Goal: Task Accomplishment & Management: Use online tool/utility

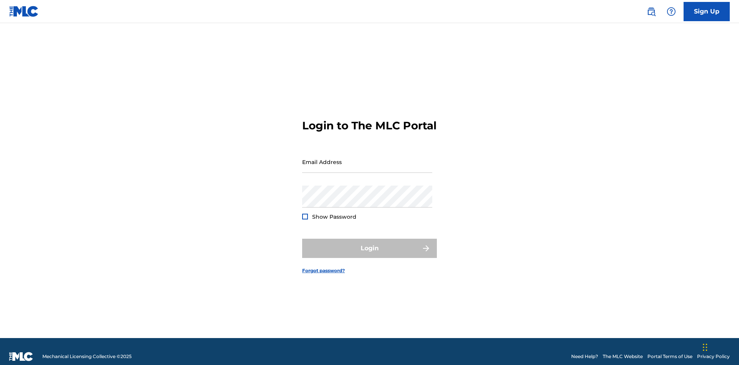
scroll to position [10, 0]
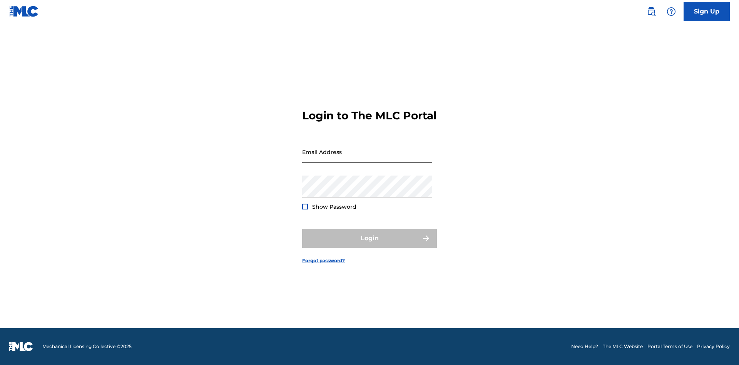
click at [367, 158] on input "Email Address" at bounding box center [367, 152] width 130 height 22
type input "[PERSON_NAME][EMAIL_ADDRESS][PERSON_NAME][DOMAIN_NAME]"
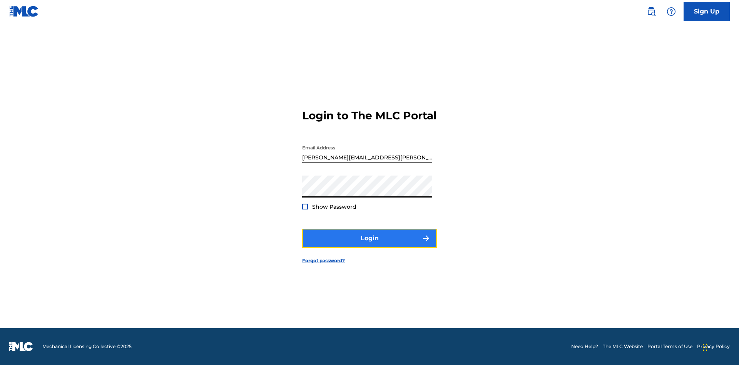
click at [370, 245] on button "Login" at bounding box center [369, 238] width 135 height 19
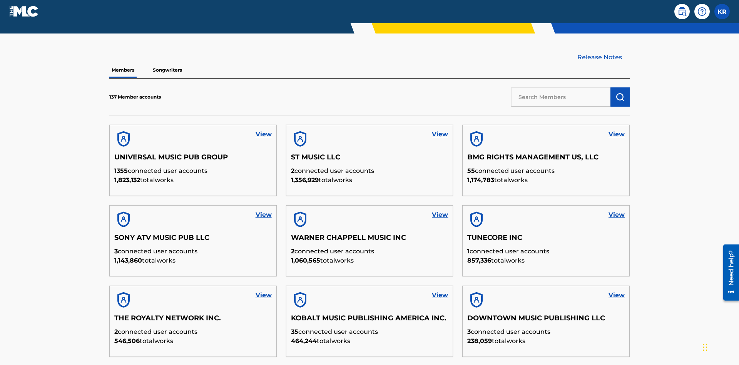
click at [561, 87] on input "text" at bounding box center [560, 96] width 99 height 19
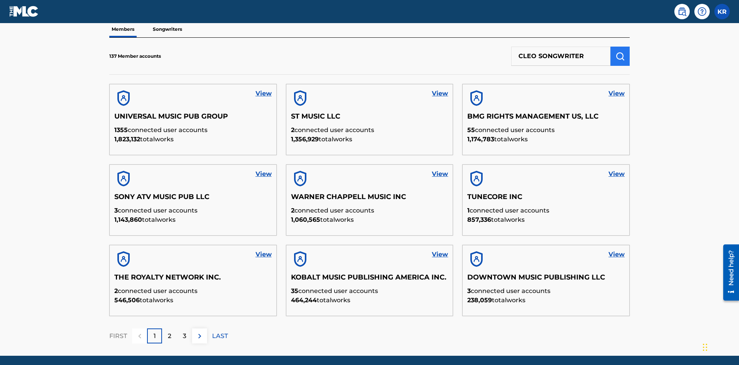
type input "CLEO SONGWRITER"
click at [620, 52] on img "submit" at bounding box center [620, 56] width 9 height 9
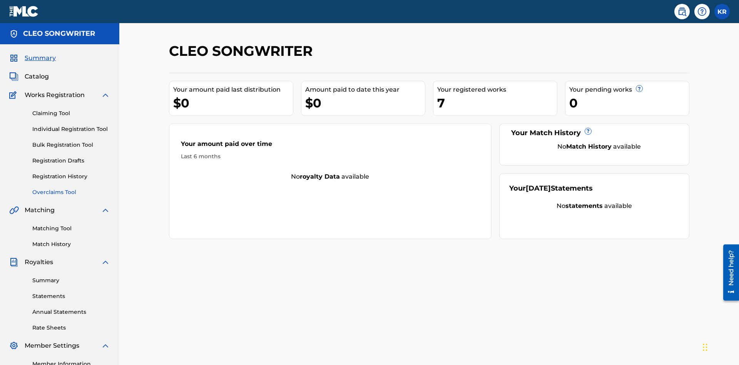
click at [71, 188] on link "Overclaims Tool" at bounding box center [71, 192] width 78 height 8
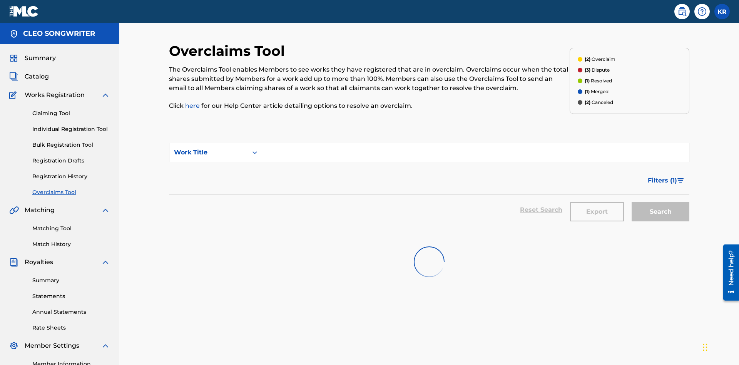
click at [209, 148] on div "Work Title" at bounding box center [208, 152] width 69 height 9
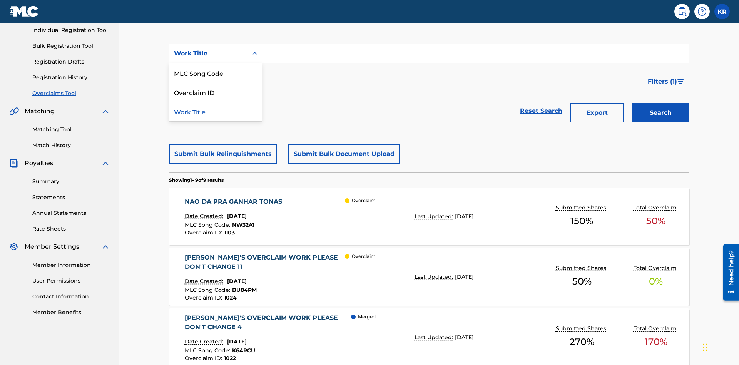
click at [216, 73] on div "MLC Song Code" at bounding box center [215, 72] width 92 height 19
click at [476, 55] on input "Search Form" at bounding box center [475, 53] width 427 height 18
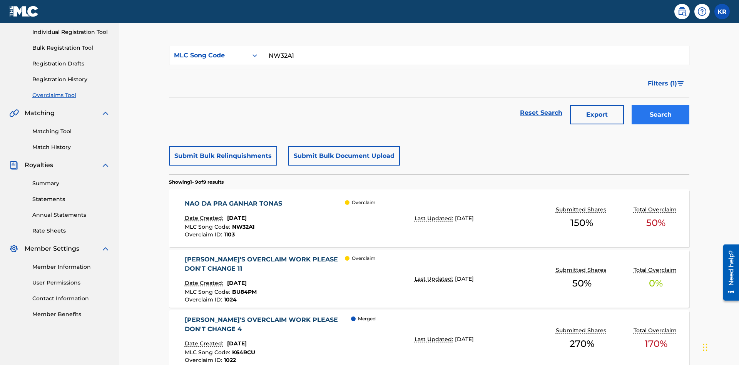
type input "NW32A1"
click at [661, 105] on button "Search" at bounding box center [661, 114] width 58 height 19
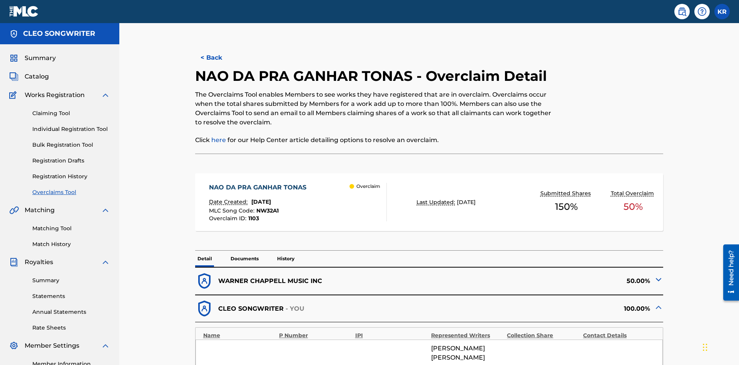
scroll to position [301, 0]
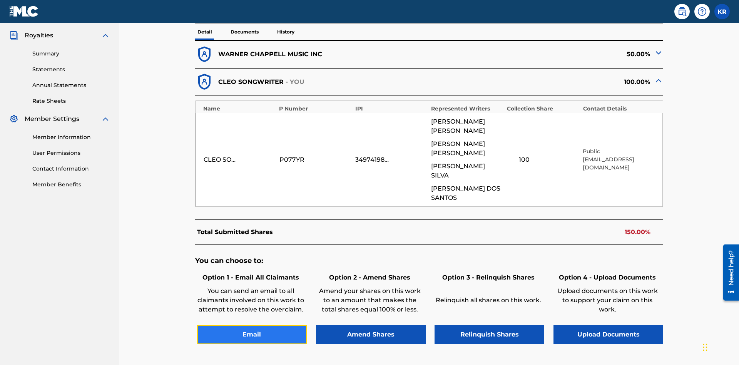
click at [252, 325] on button "Email" at bounding box center [252, 334] width 110 height 19
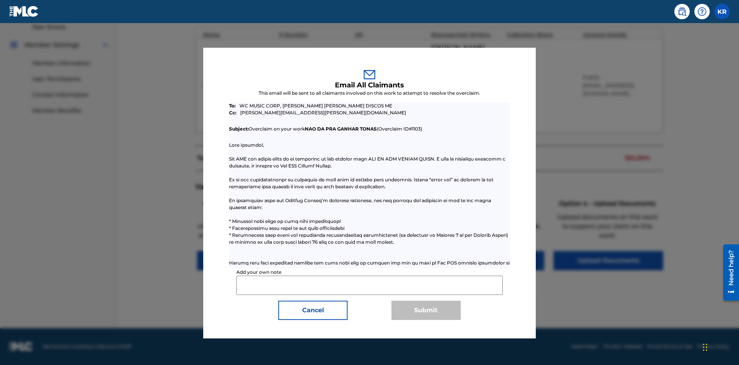
click at [370, 285] on input "Add your own note" at bounding box center [369, 285] width 266 height 19
